Goal: Task Accomplishment & Management: Use online tool/utility

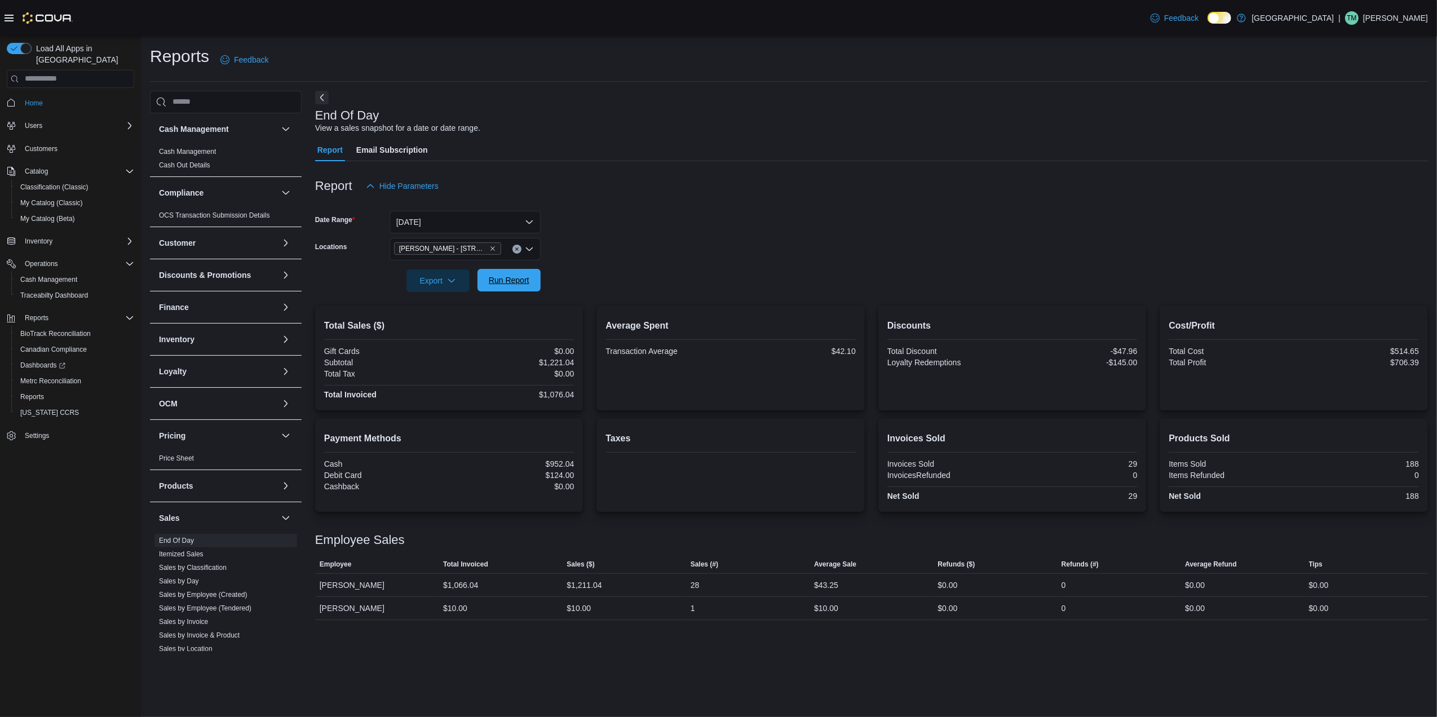
click at [501, 283] on span "Run Report" at bounding box center [509, 280] width 41 height 11
click at [469, 216] on button "[DATE]" at bounding box center [465, 222] width 151 height 23
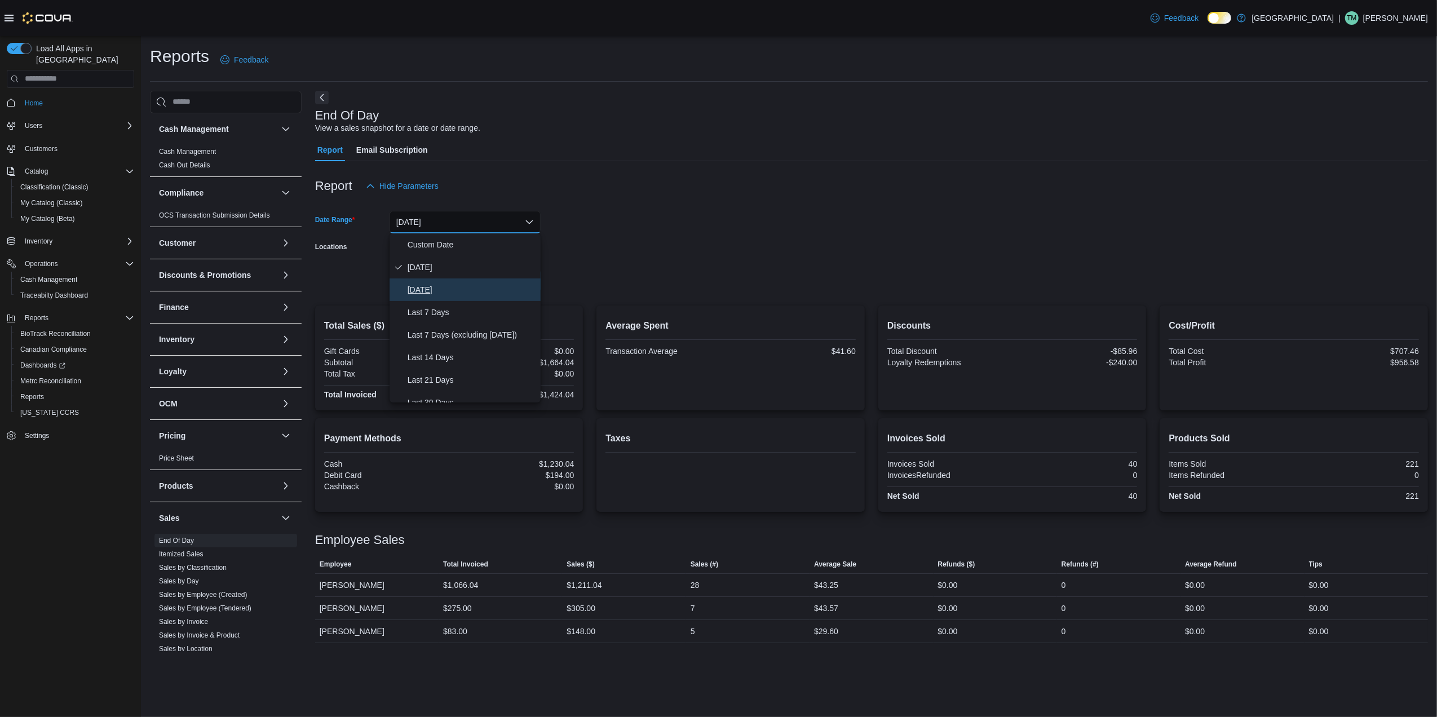
click at [445, 287] on span "[DATE]" at bounding box center [472, 290] width 129 height 14
click at [646, 222] on form "Date Range [DATE] Locations [PERSON_NAME] - [STREET_ADDRESS] Export Run Report" at bounding box center [871, 244] width 1113 height 95
drag, startPoint x: 510, startPoint y: 285, endPoint x: 643, endPoint y: 258, distance: 136.3
click at [510, 284] on span "Run Report" at bounding box center [509, 280] width 41 height 11
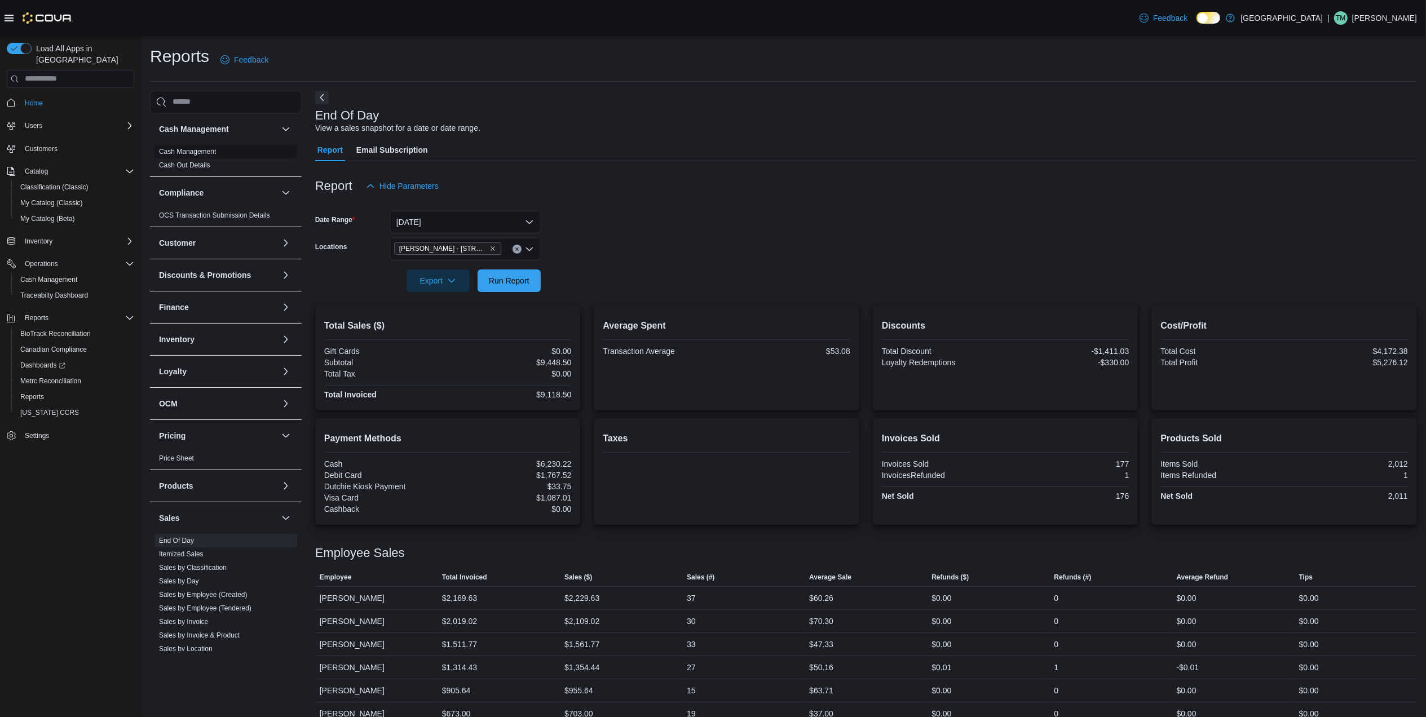
click at [215, 152] on link "Cash Management" at bounding box center [187, 152] width 57 height 8
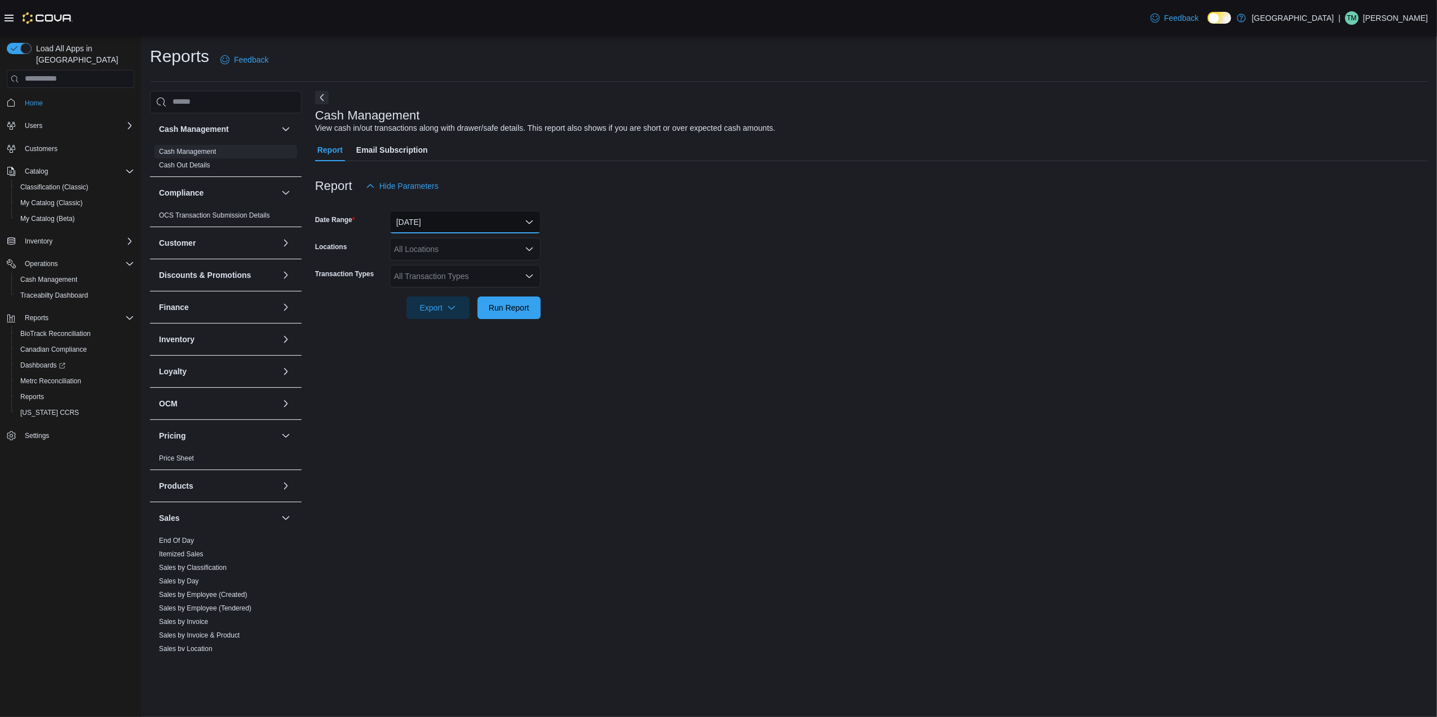
click at [440, 225] on button "[DATE]" at bounding box center [465, 222] width 151 height 23
click at [428, 289] on span "[DATE]" at bounding box center [472, 290] width 129 height 14
click at [471, 253] on div "All Locations" at bounding box center [465, 249] width 151 height 23
click at [474, 336] on span "[PERSON_NAME] - [STREET_ADDRESS]" at bounding box center [489, 333] width 150 height 11
drag, startPoint x: 674, startPoint y: 337, endPoint x: 639, endPoint y: 334, distance: 35.1
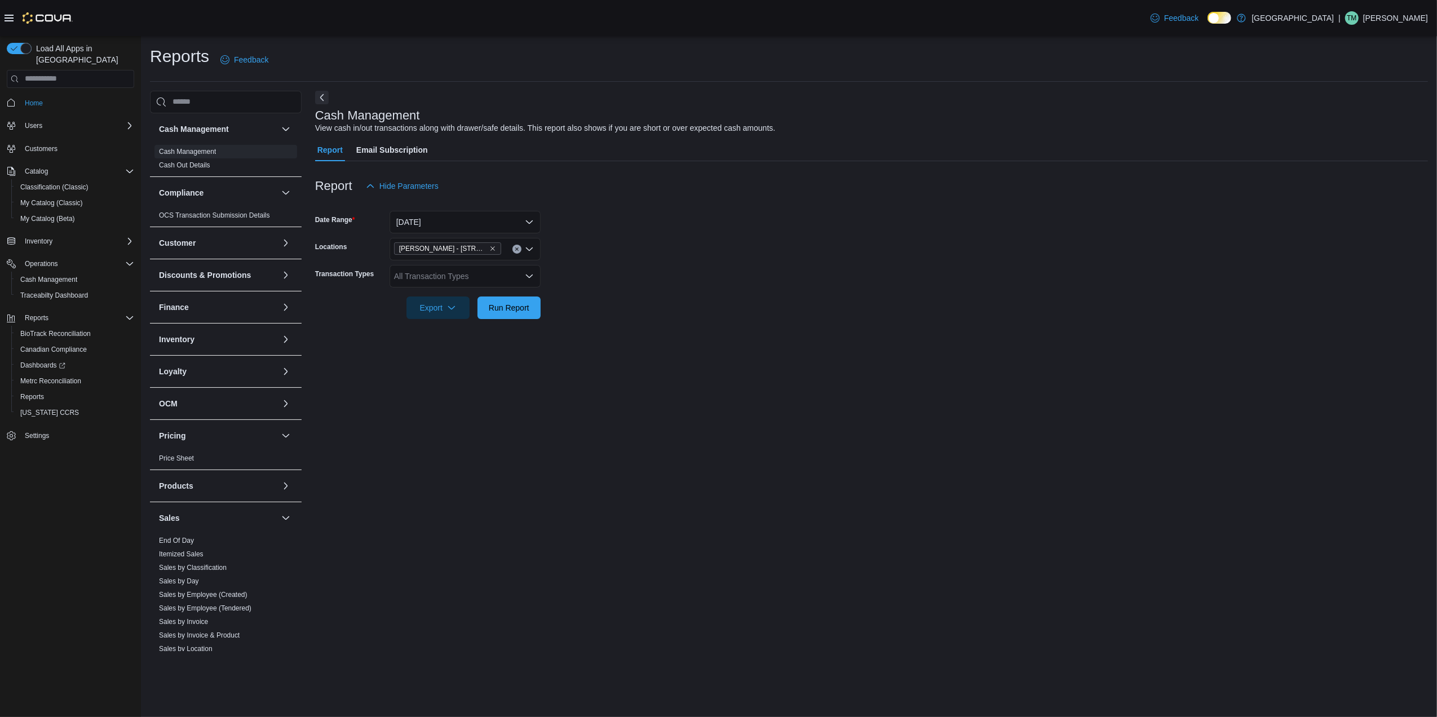
click at [665, 337] on div "Cash Management View cash in/out transactions along with drawer/safe details. T…" at bounding box center [871, 371] width 1113 height 560
click at [476, 268] on div "All Transaction Types" at bounding box center [465, 276] width 151 height 23
click at [436, 370] on span "Cash Skim" at bounding box center [465, 375] width 138 height 11
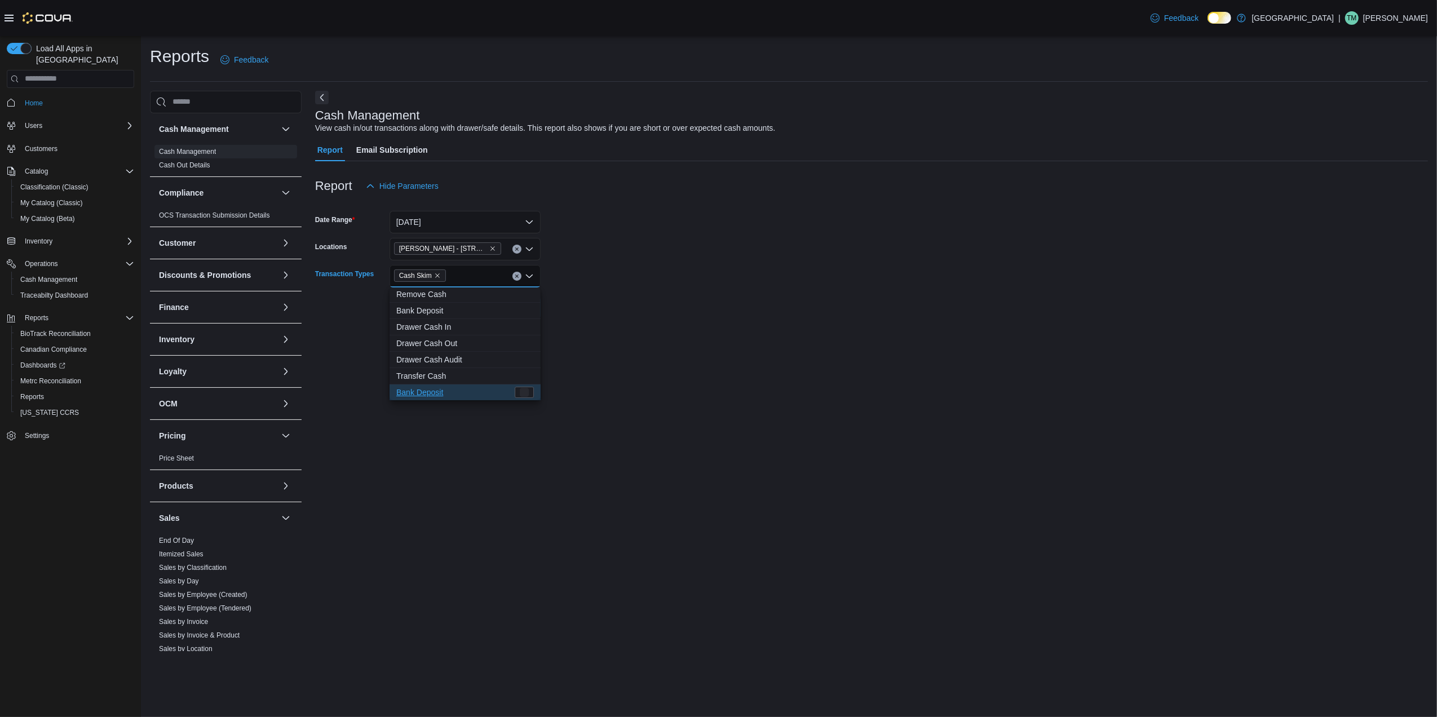
click at [754, 353] on div "Cash Management View cash in/out transactions along with drawer/safe details. T…" at bounding box center [871, 371] width 1113 height 560
click at [527, 307] on span "Run Report" at bounding box center [509, 307] width 41 height 11
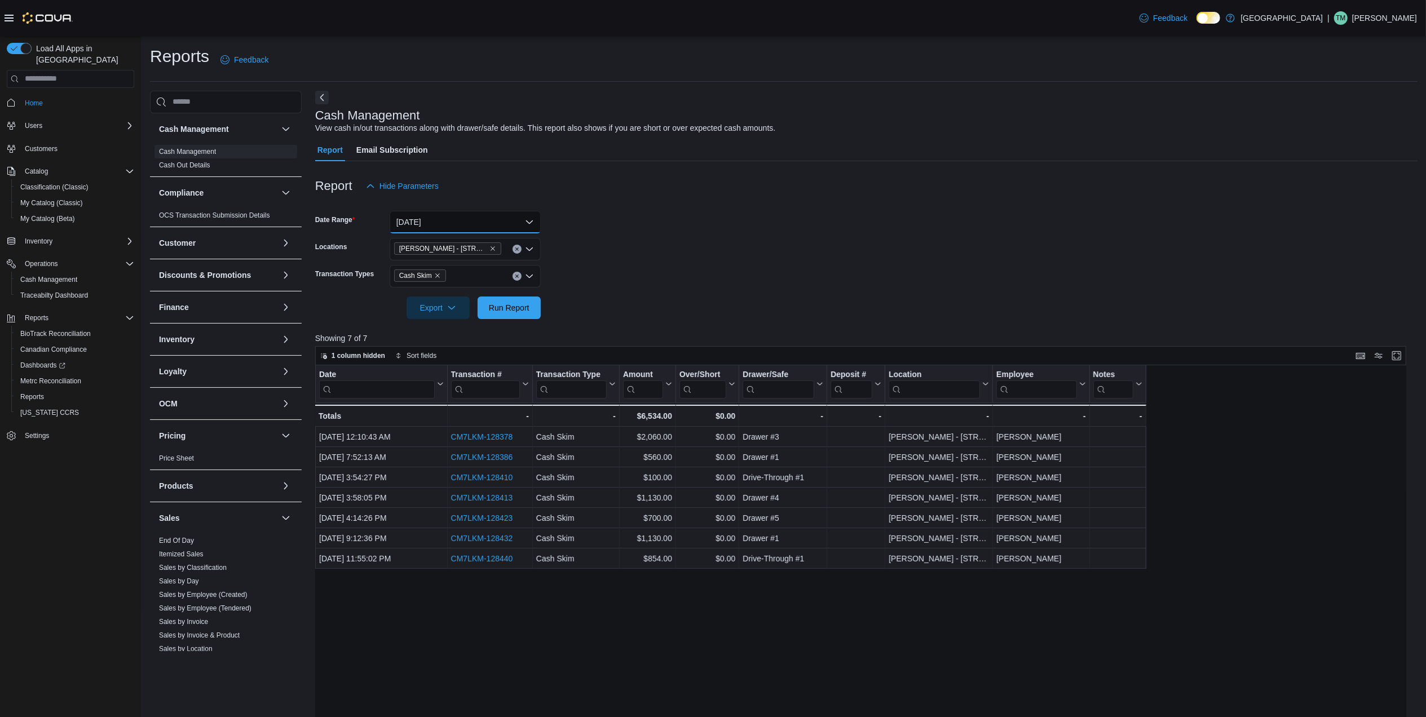
click at [445, 219] on button "[DATE]" at bounding box center [465, 222] width 151 height 23
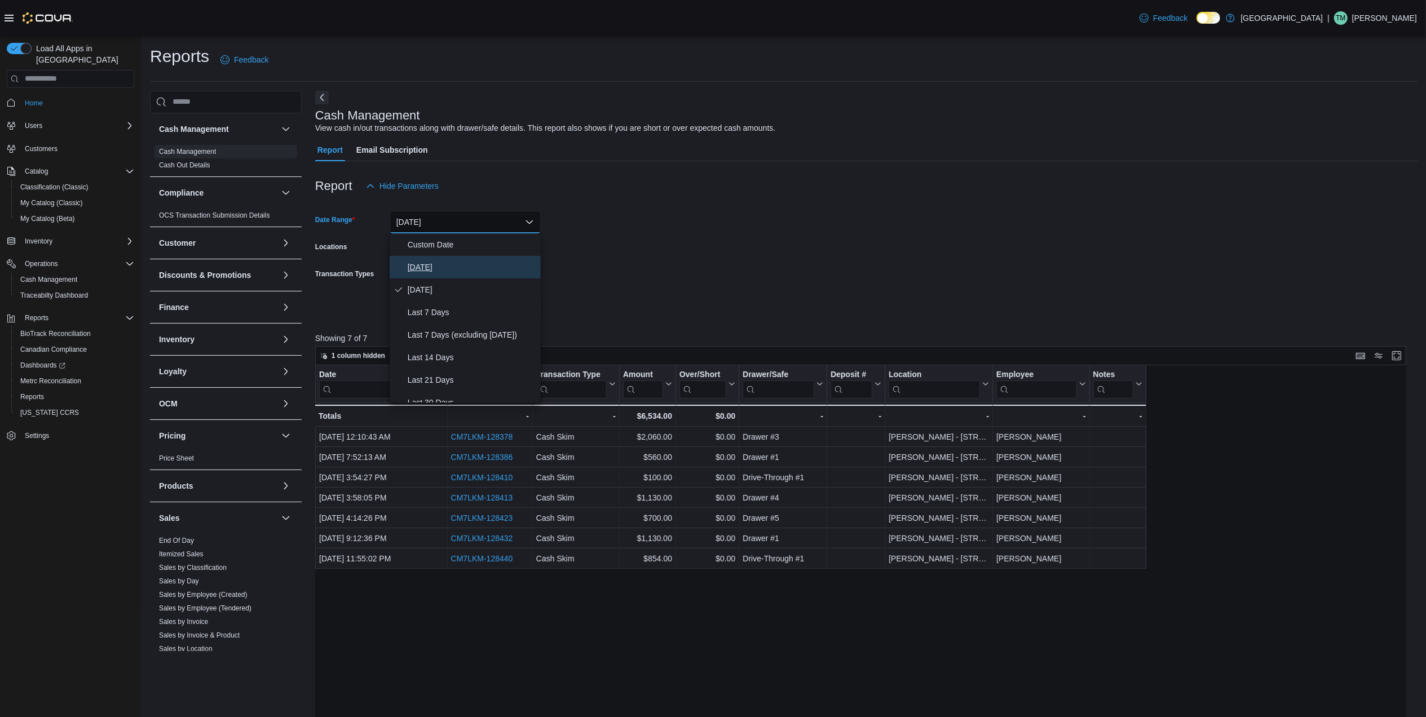
click at [439, 271] on span "[DATE]" at bounding box center [472, 267] width 129 height 14
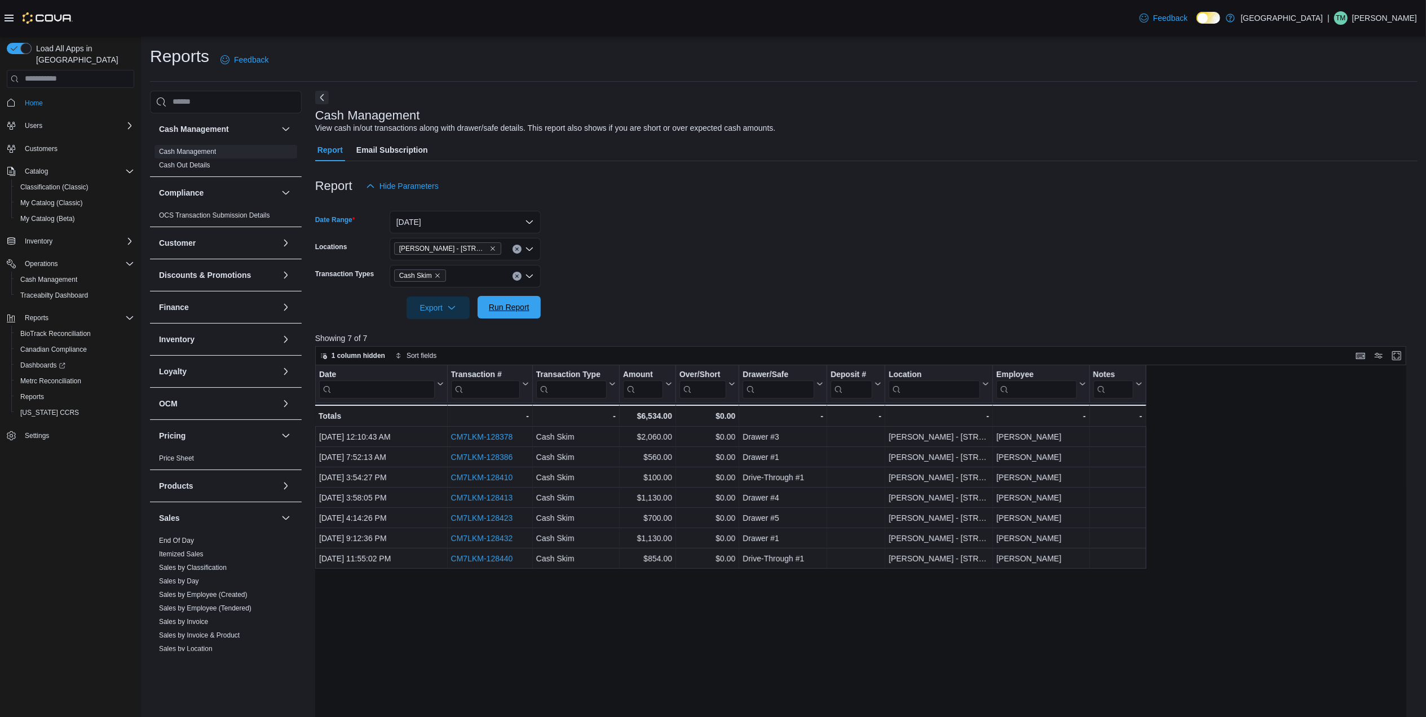
click at [525, 310] on span "Run Report" at bounding box center [509, 307] width 41 height 11
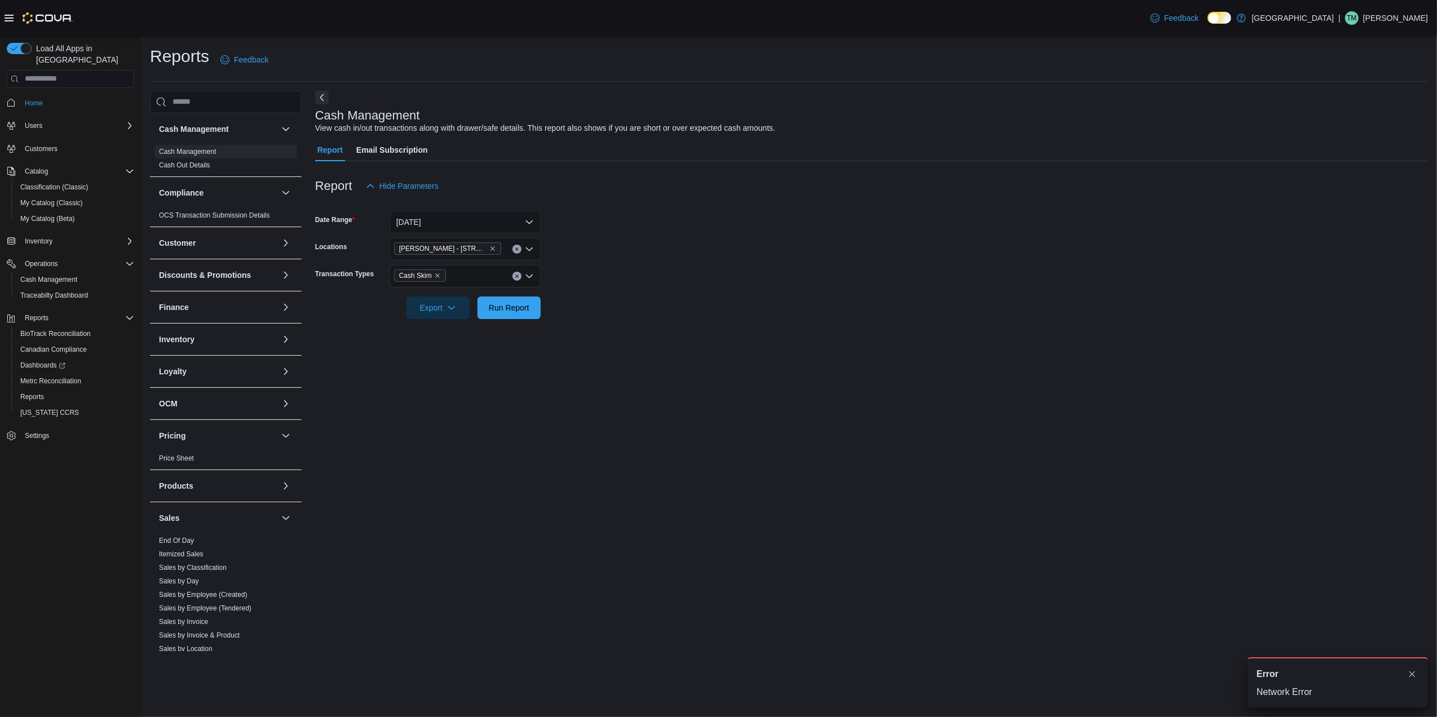
click at [517, 324] on div at bounding box center [871, 326] width 1113 height 14
click at [515, 312] on span "Run Report" at bounding box center [509, 307] width 41 height 11
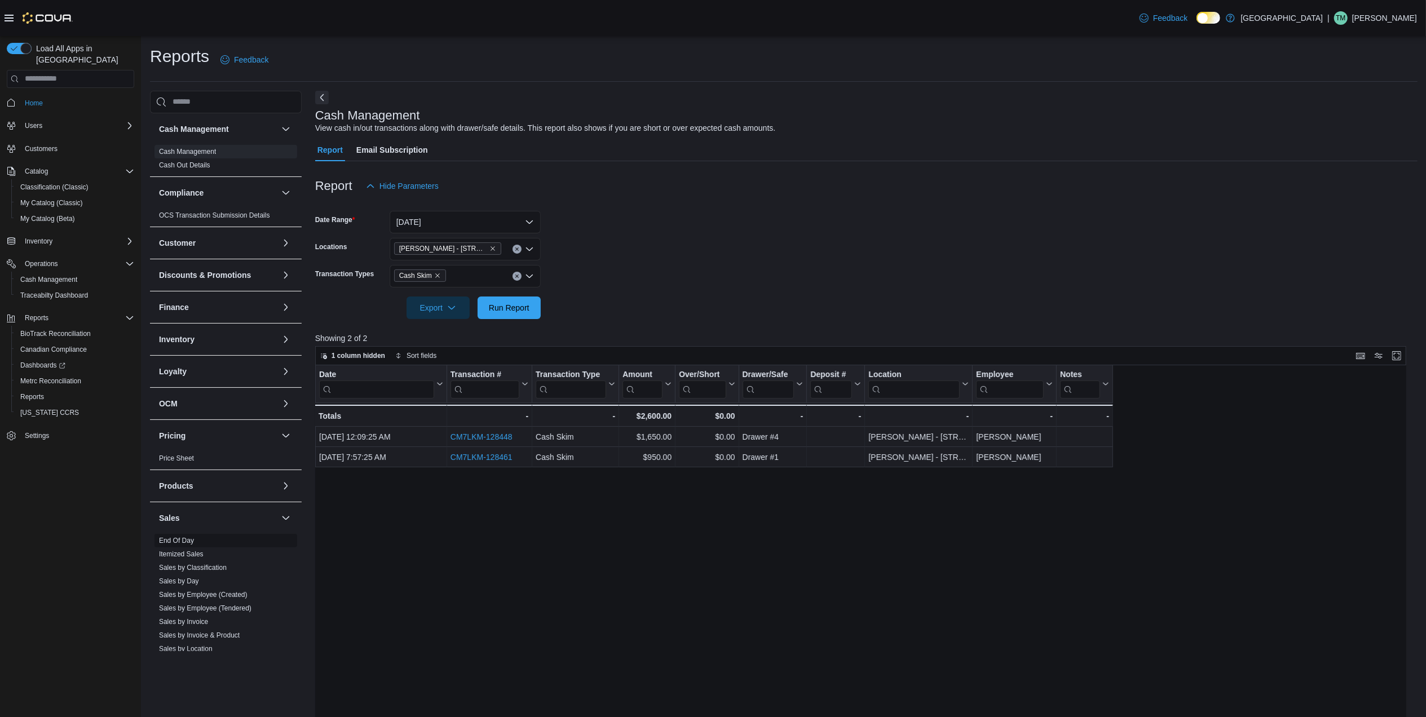
click at [185, 541] on link "End Of Day" at bounding box center [176, 541] width 35 height 8
